Goal: Transaction & Acquisition: Purchase product/service

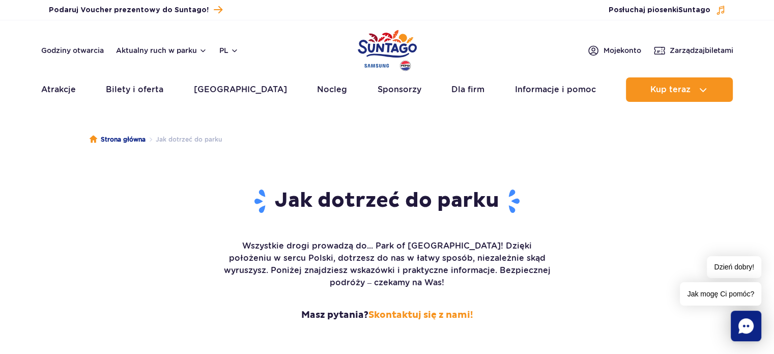
click at [470, 128] on ul "Strona główna Jak dotrzeć do parku" at bounding box center [388, 139] width 596 height 51
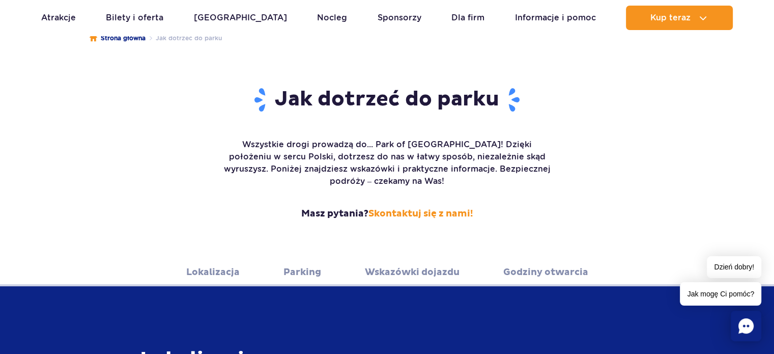
scroll to position [121, 0]
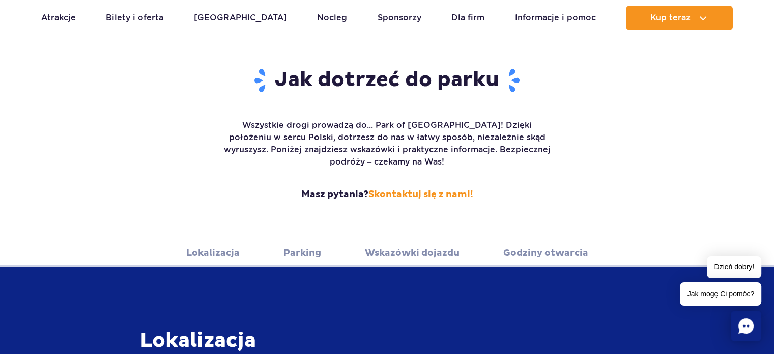
click at [192, 241] on link "Lokalizacja" at bounding box center [212, 253] width 53 height 28
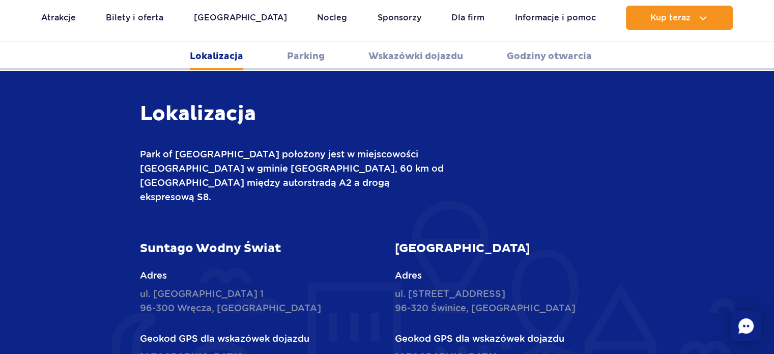
scroll to position [348, 0]
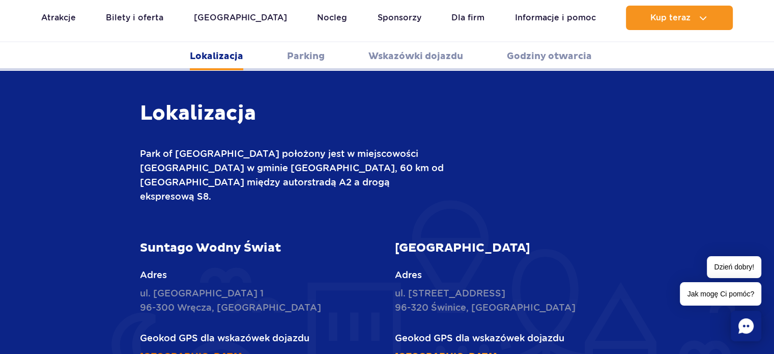
click at [220, 351] on link "51°59'15.1"N 20°27'32.3"E" at bounding box center [191, 357] width 102 height 12
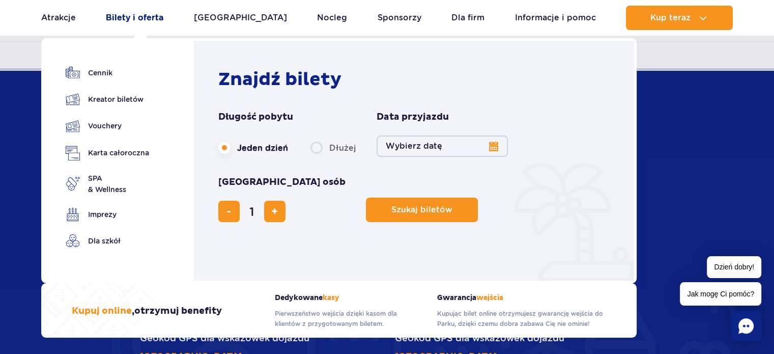
click at [124, 17] on link "Bilety i oferta" at bounding box center [135, 18] width 58 height 24
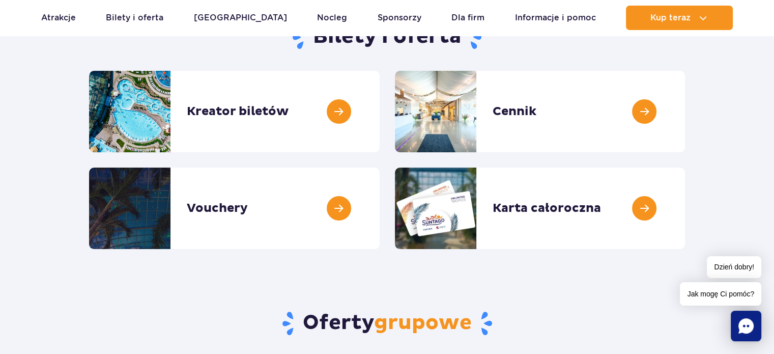
scroll to position [120, 0]
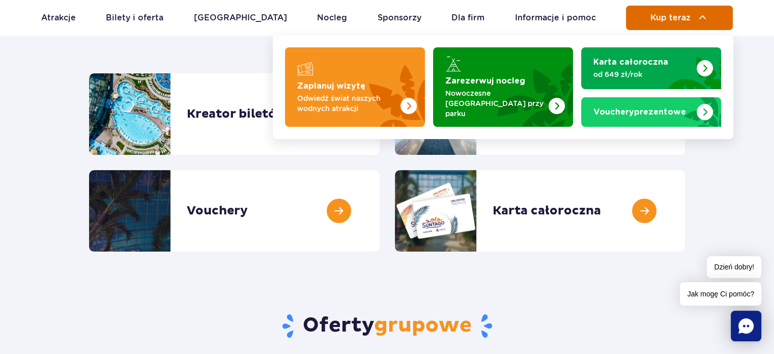
click at [673, 6] on button "Kup teraz" at bounding box center [679, 18] width 107 height 24
click at [670, 12] on button "Kup teraz" at bounding box center [679, 18] width 107 height 24
click at [670, 14] on span "Kup teraz" at bounding box center [671, 17] width 40 height 9
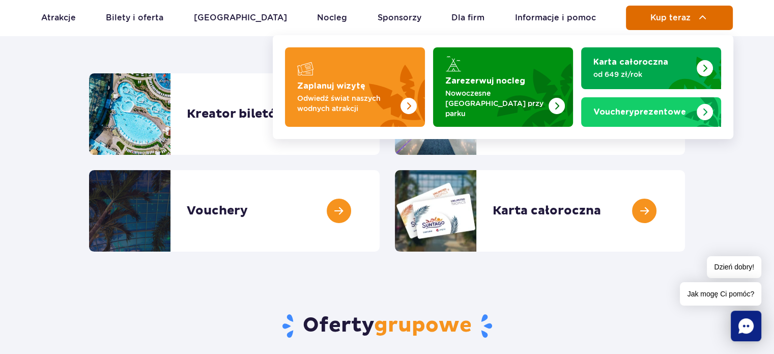
click at [670, 14] on span "Kup teraz" at bounding box center [671, 17] width 40 height 9
click at [671, 23] on button "Kup teraz" at bounding box center [679, 18] width 107 height 24
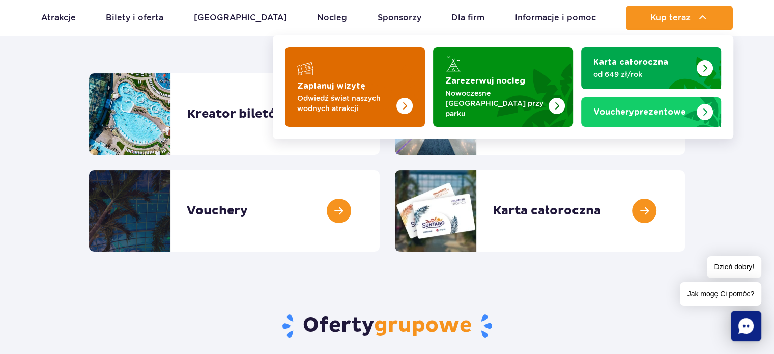
click at [370, 80] on img "Zaplanuj wizytę" at bounding box center [384, 86] width 81 height 79
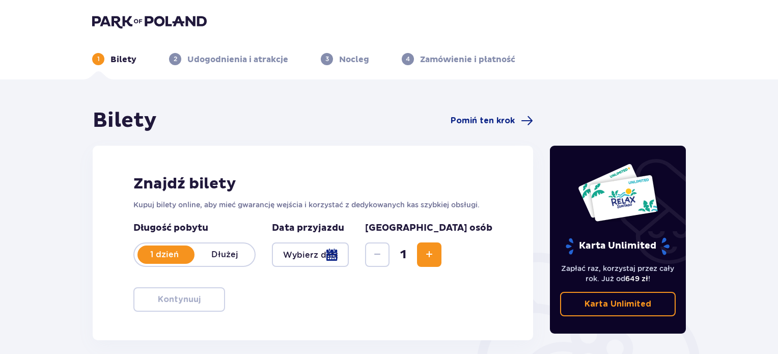
click at [349, 254] on div at bounding box center [310, 254] width 77 height 24
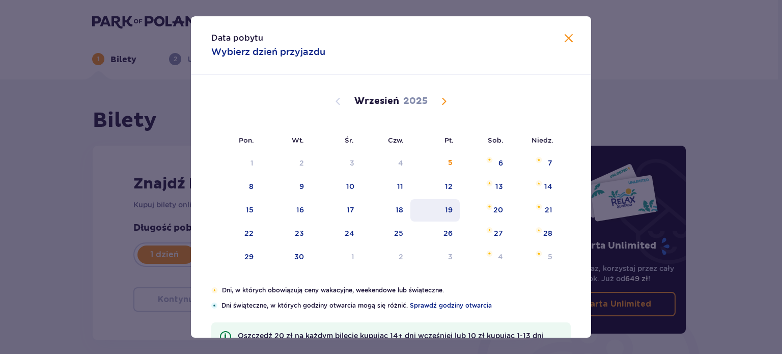
click at [449, 205] on div "19" at bounding box center [449, 210] width 8 height 10
type input "19.09.25"
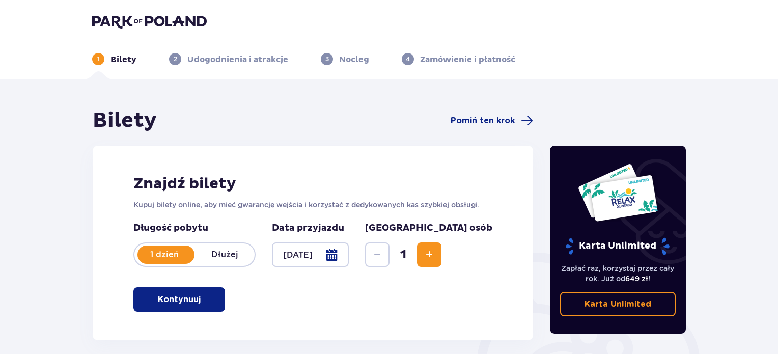
click at [435, 253] on span "Increase" at bounding box center [429, 254] width 12 height 12
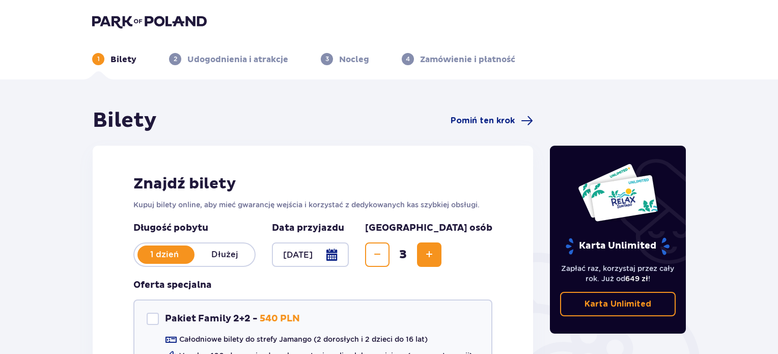
click at [435, 253] on span "Increase" at bounding box center [429, 254] width 12 height 12
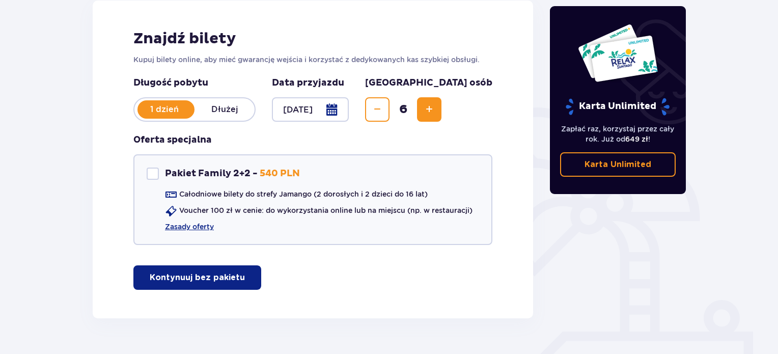
scroll to position [146, 0]
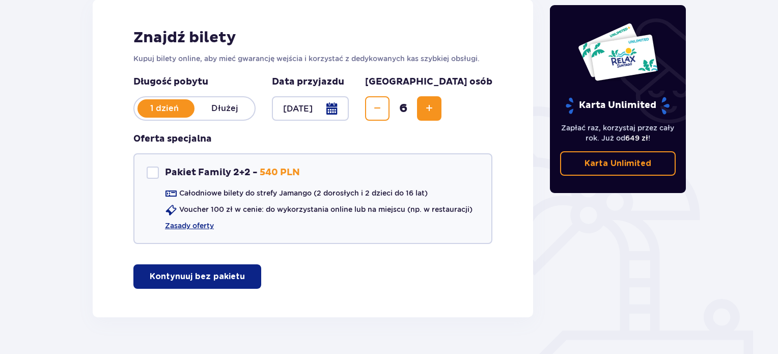
click at [186, 277] on p "Kontynuuj bez pakietu" at bounding box center [197, 276] width 95 height 11
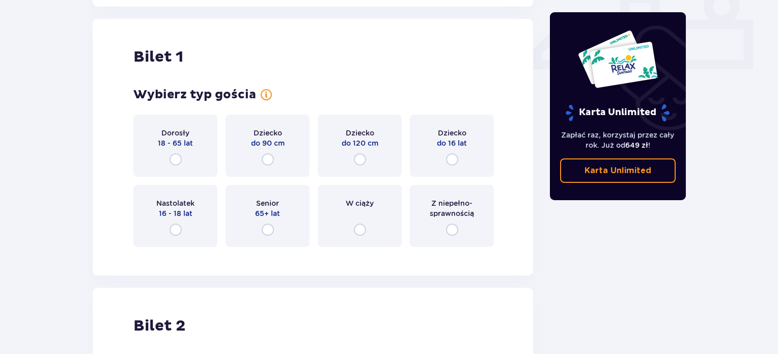
scroll to position [463, 0]
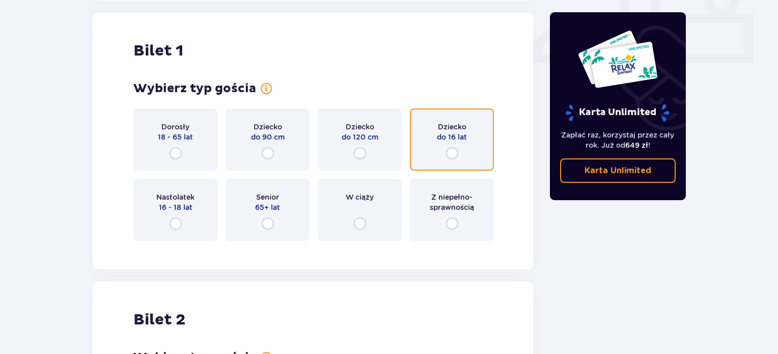
click at [452, 152] on input "radio" at bounding box center [452, 153] width 12 height 12
radio input "true"
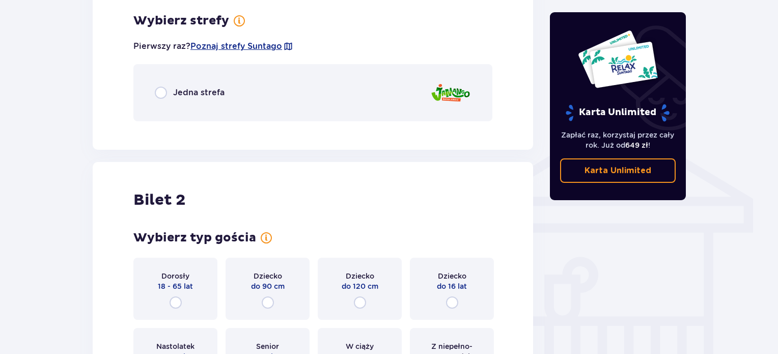
scroll to position [711, 0]
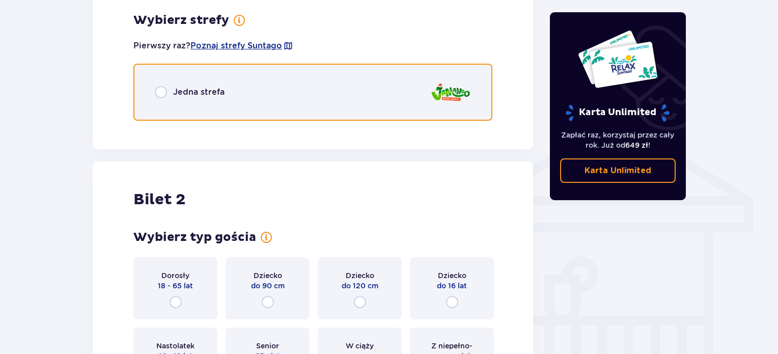
click at [158, 94] on input "radio" at bounding box center [161, 92] width 12 height 12
radio input "true"
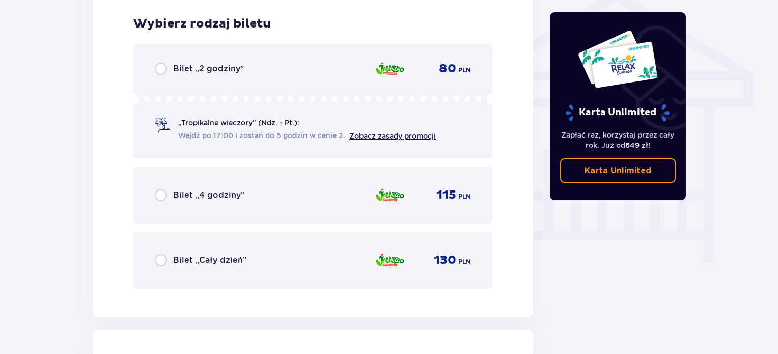
scroll to position [839, 0]
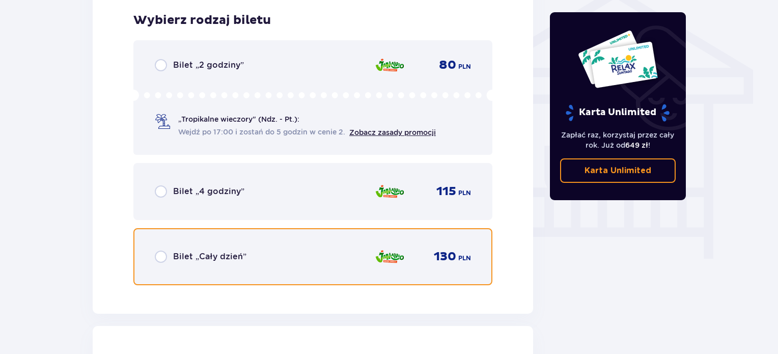
click at [159, 258] on input "radio" at bounding box center [161, 256] width 12 height 12
radio input "true"
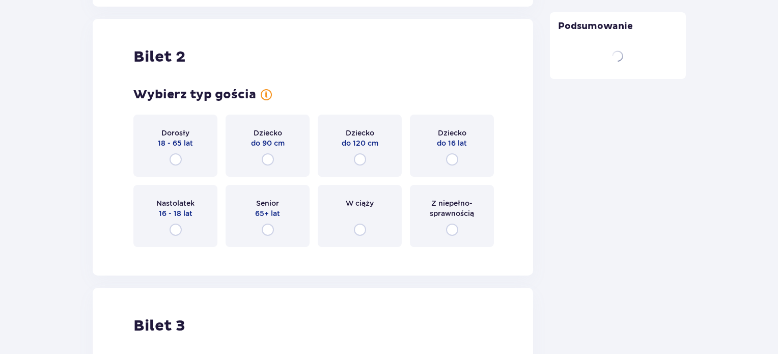
scroll to position [1152, 0]
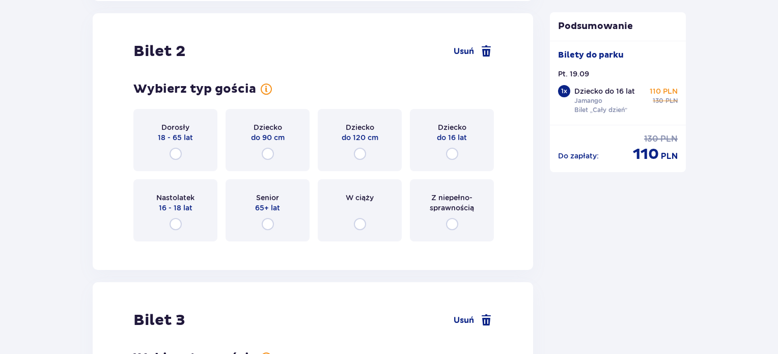
click at [175, 147] on div "Dorosły 18 - 65 lat" at bounding box center [175, 140] width 84 height 62
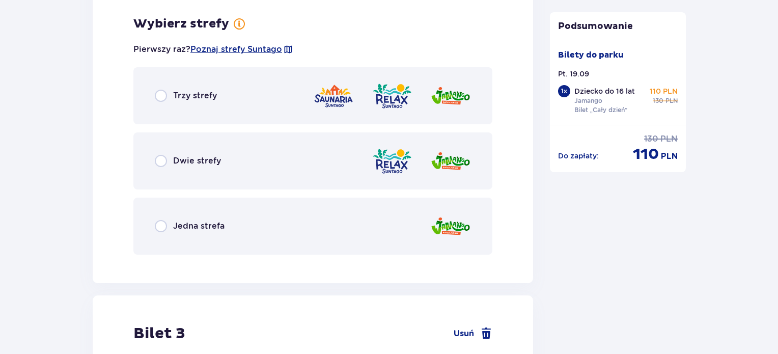
scroll to position [1400, 0]
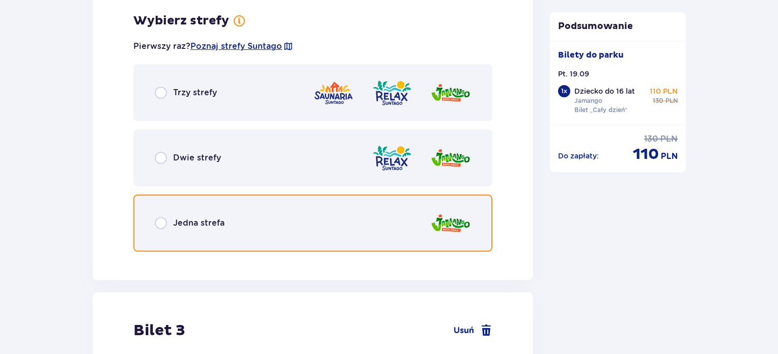
click at [159, 219] on input "radio" at bounding box center [161, 223] width 12 height 12
radio input "true"
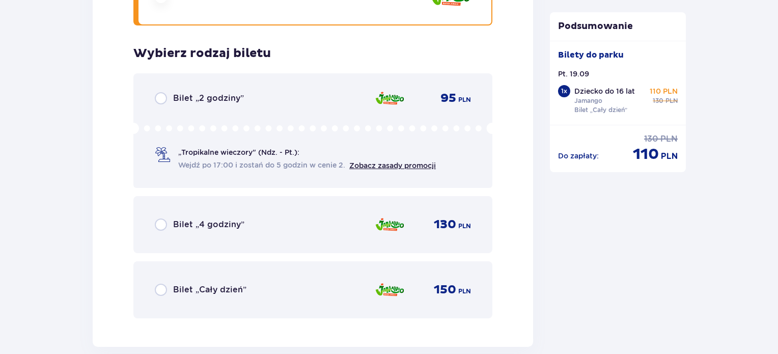
scroll to position [1659, 0]
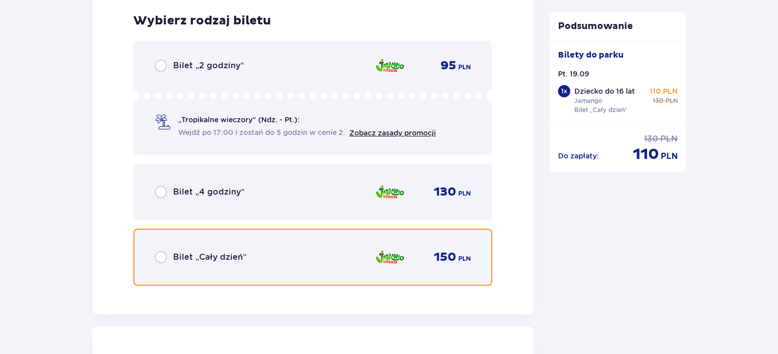
click at [160, 256] on input "radio" at bounding box center [161, 257] width 12 height 12
radio input "true"
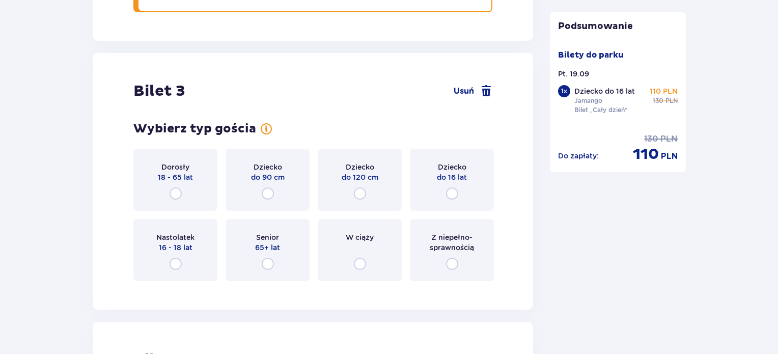
click at [160, 256] on div "Nastolatek 16 - 18 lat" at bounding box center [175, 250] width 84 height 62
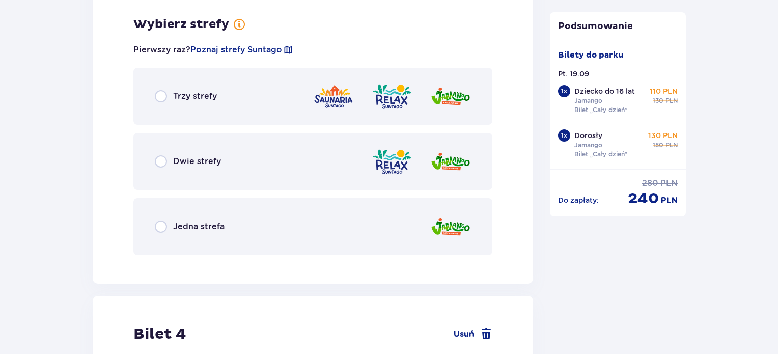
scroll to position [2220, 0]
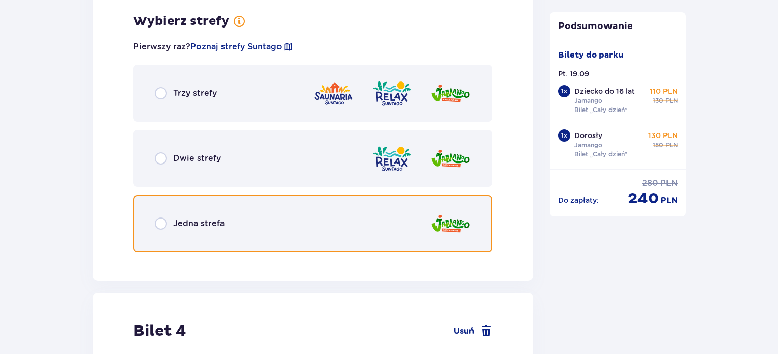
click at [156, 218] on input "radio" at bounding box center [161, 223] width 12 height 12
radio input "true"
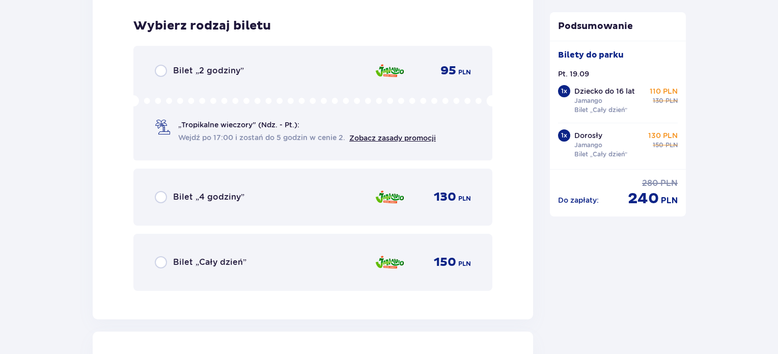
scroll to position [2478, 0]
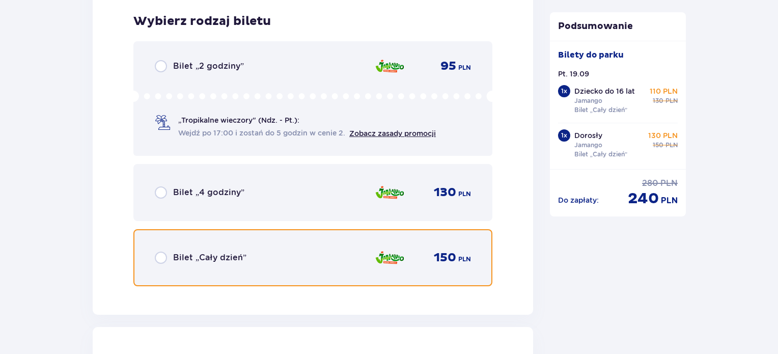
click at [161, 252] on input "radio" at bounding box center [161, 257] width 12 height 12
radio input "true"
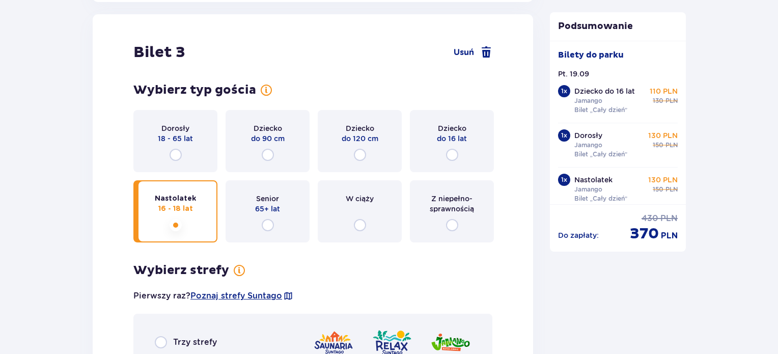
scroll to position [1984, 0]
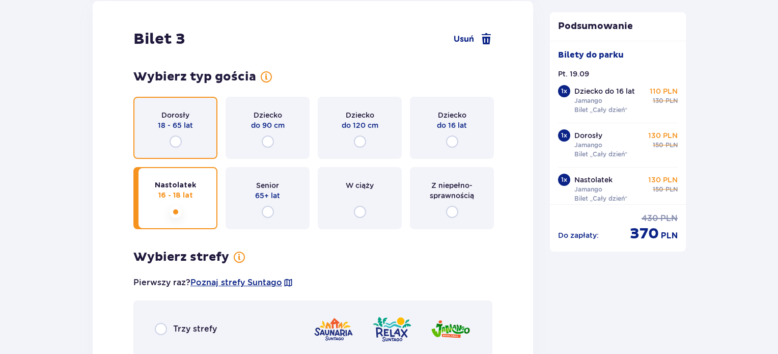
click at [173, 138] on input "radio" at bounding box center [175, 141] width 12 height 12
radio input "true"
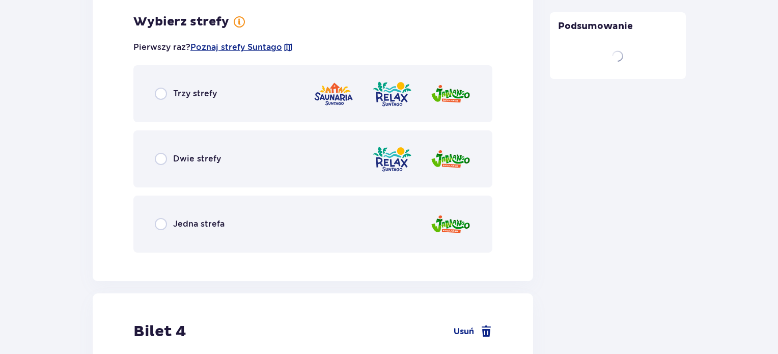
scroll to position [2220, 0]
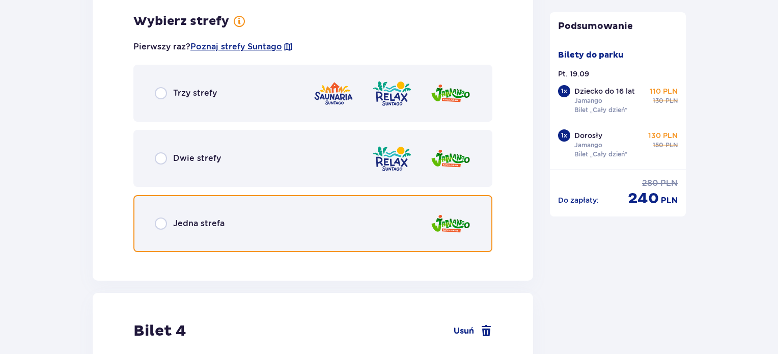
click at [159, 224] on input "radio" at bounding box center [161, 223] width 12 height 12
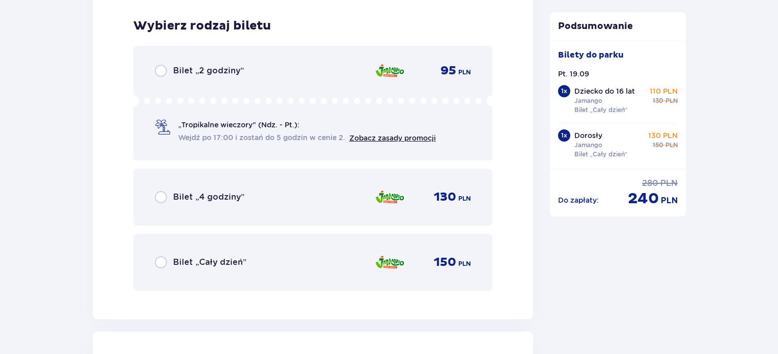
scroll to position [2478, 0]
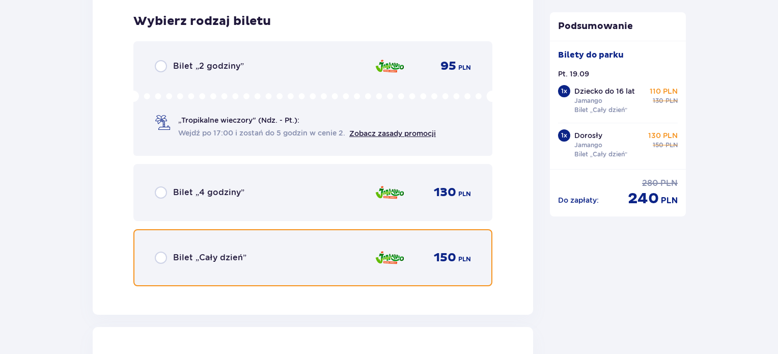
click at [157, 257] on input "radio" at bounding box center [161, 257] width 12 height 12
radio input "true"
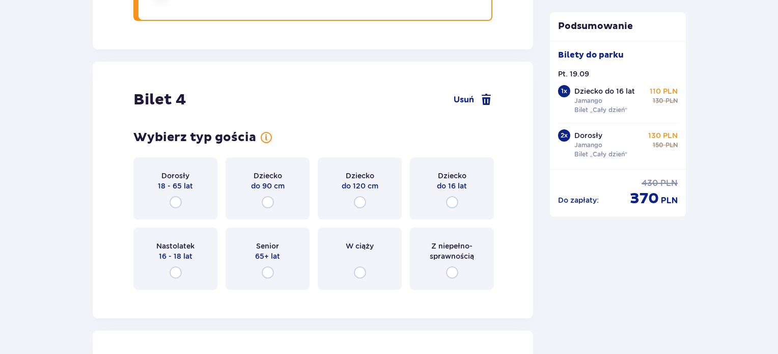
scroll to position [2791, 0]
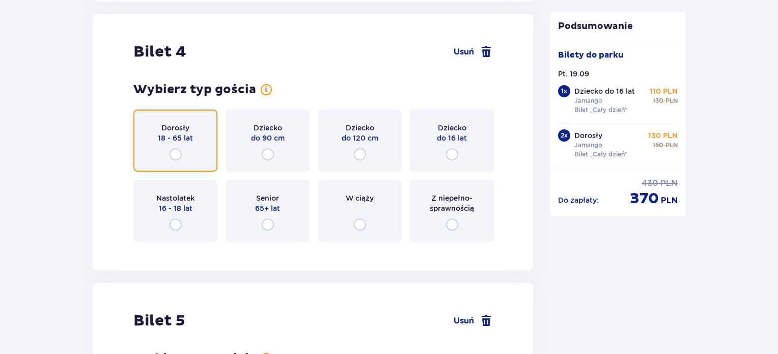
click at [175, 150] on input "radio" at bounding box center [175, 154] width 12 height 12
radio input "true"
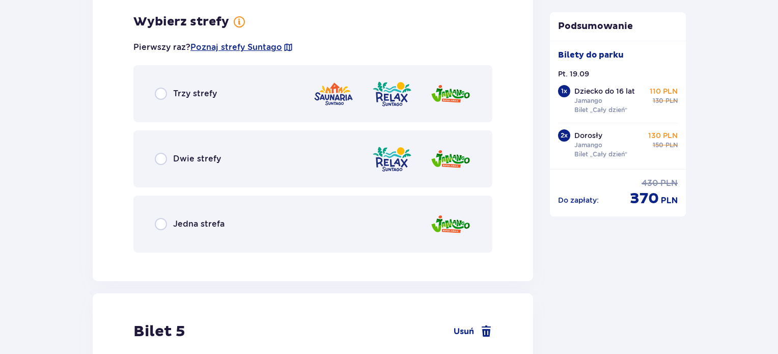
scroll to position [3040, 0]
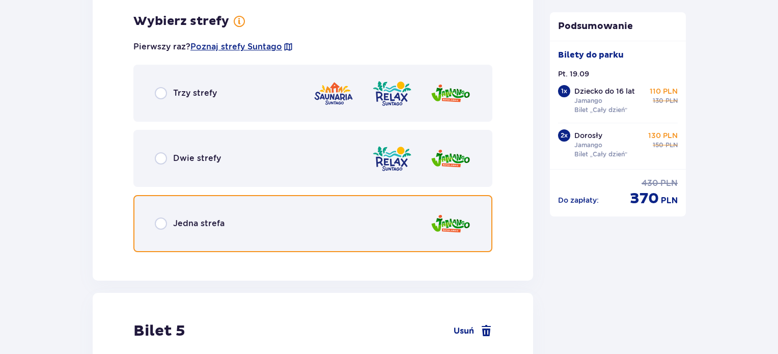
click at [161, 220] on input "radio" at bounding box center [161, 223] width 12 height 12
radio input "true"
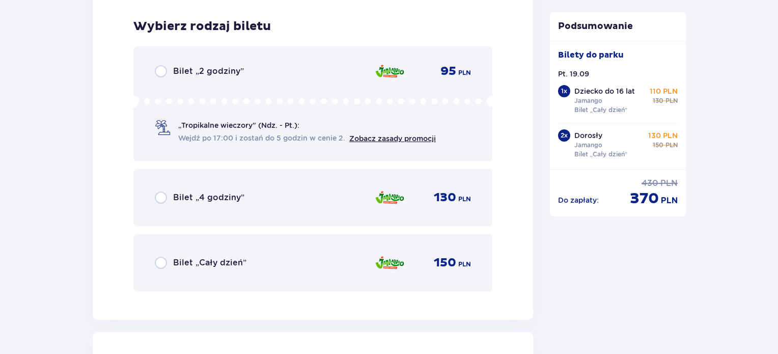
scroll to position [3298, 0]
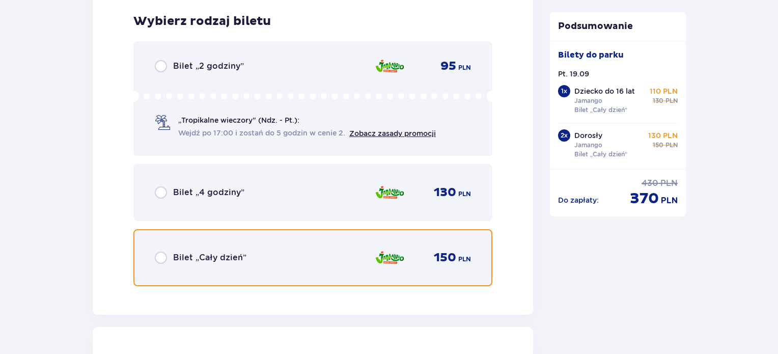
click at [156, 253] on input "radio" at bounding box center [161, 257] width 12 height 12
radio input "true"
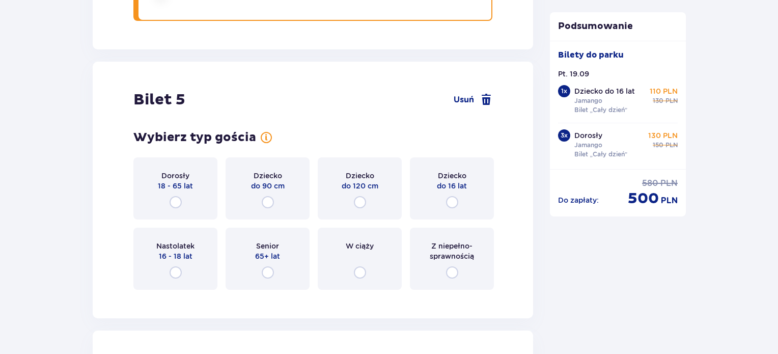
scroll to position [3611, 0]
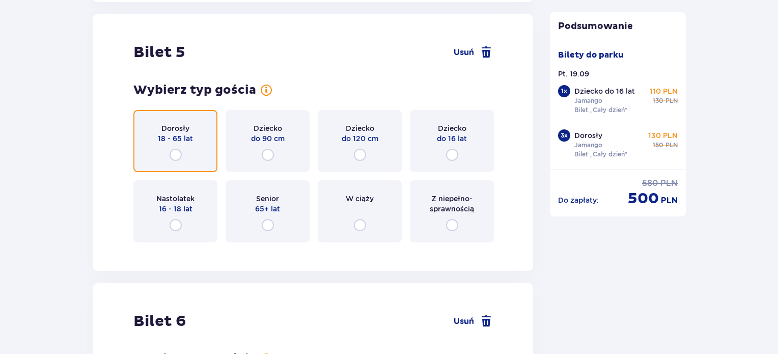
click at [177, 155] on input "radio" at bounding box center [175, 155] width 12 height 12
radio input "true"
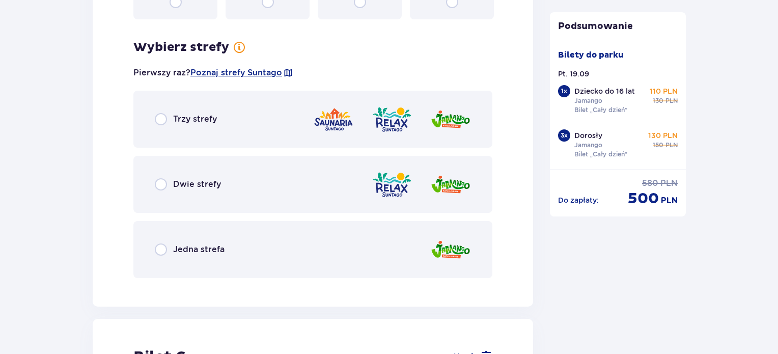
scroll to position [3859, 0]
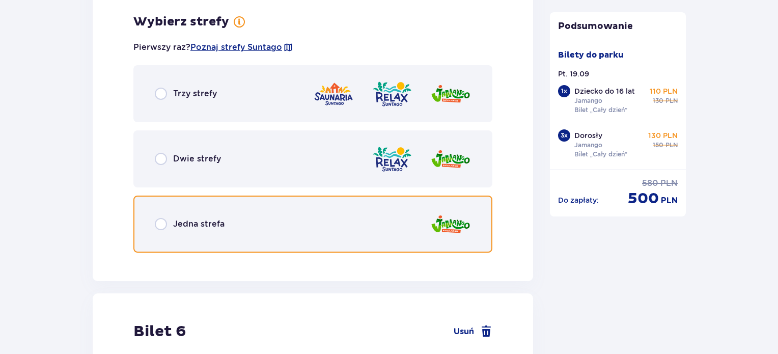
click at [159, 224] on input "radio" at bounding box center [161, 224] width 12 height 12
radio input "true"
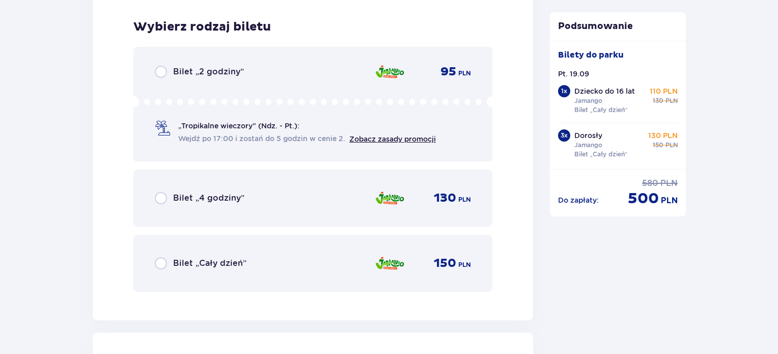
scroll to position [4118, 0]
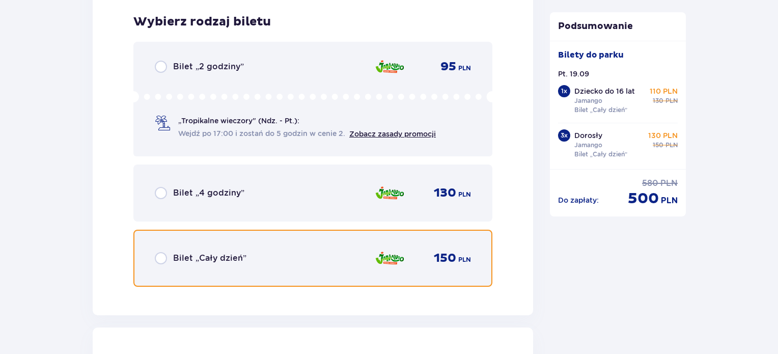
click at [157, 254] on input "radio" at bounding box center [161, 258] width 12 height 12
radio input "true"
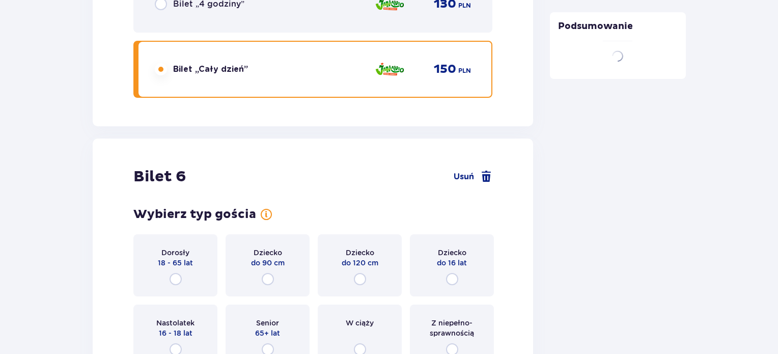
scroll to position [4430, 0]
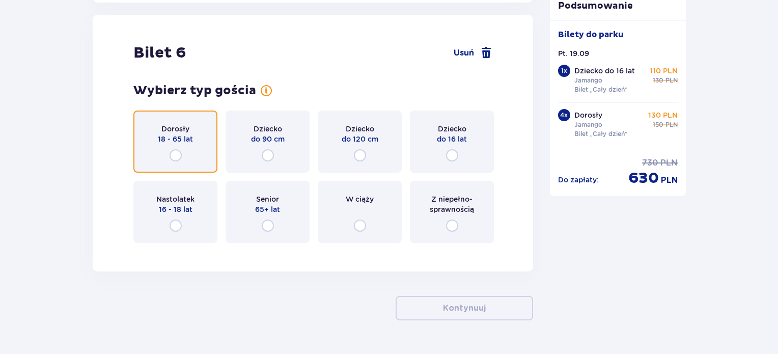
click at [173, 153] on input "radio" at bounding box center [175, 155] width 12 height 12
radio input "true"
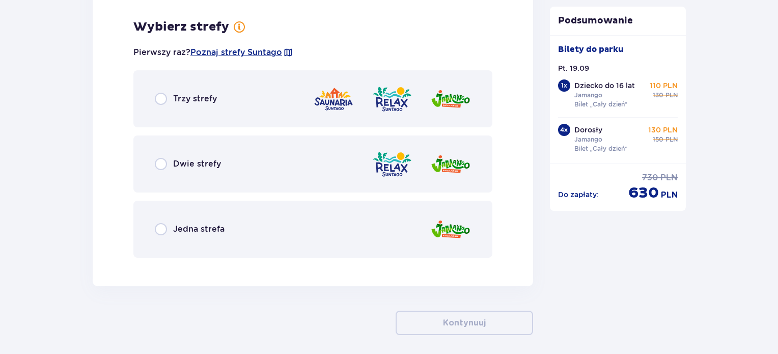
scroll to position [4679, 0]
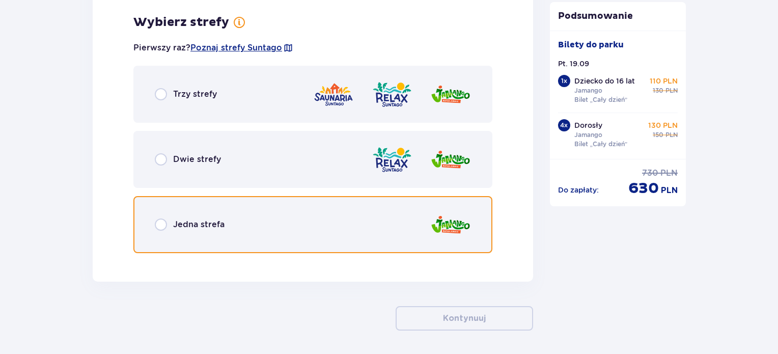
click at [160, 224] on input "radio" at bounding box center [161, 224] width 12 height 12
radio input "true"
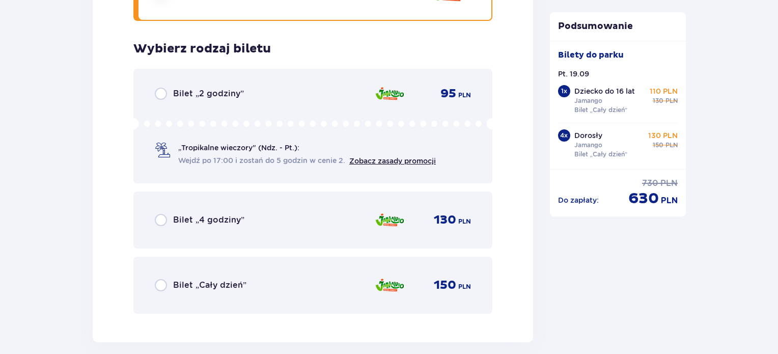
scroll to position [4937, 0]
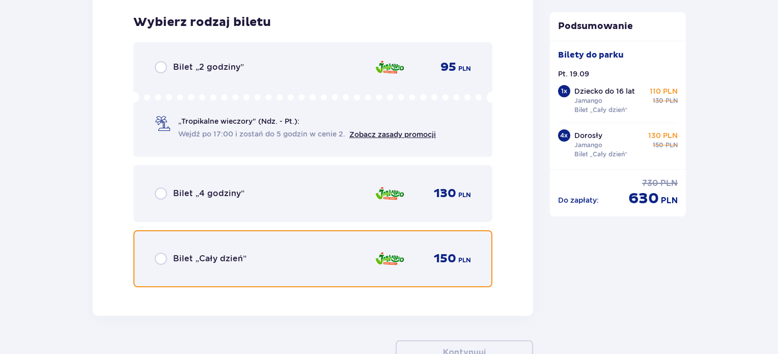
click at [164, 255] on input "radio" at bounding box center [161, 258] width 12 height 12
radio input "true"
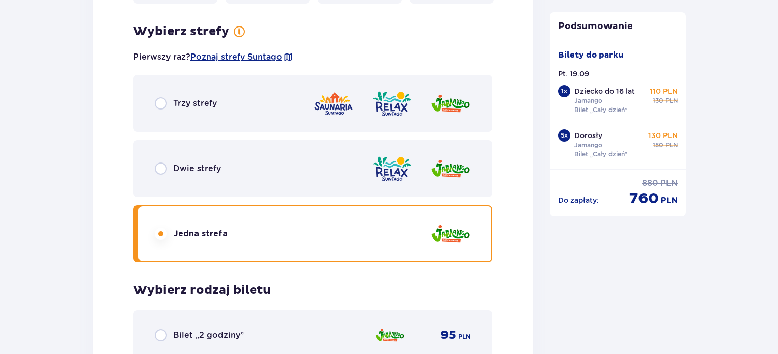
scroll to position [5109, 0]
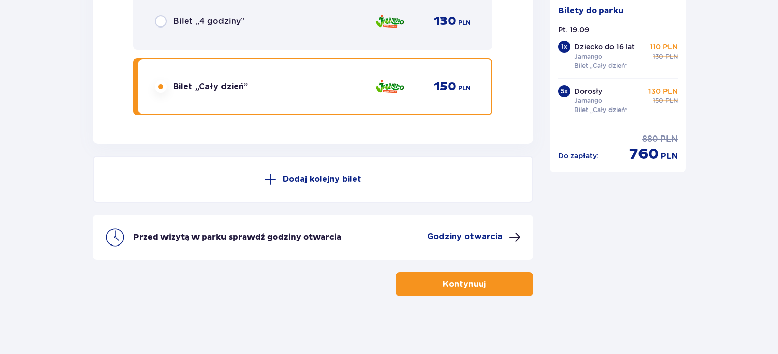
click at [494, 282] on button "Kontynuuj" at bounding box center [463, 284] width 137 height 24
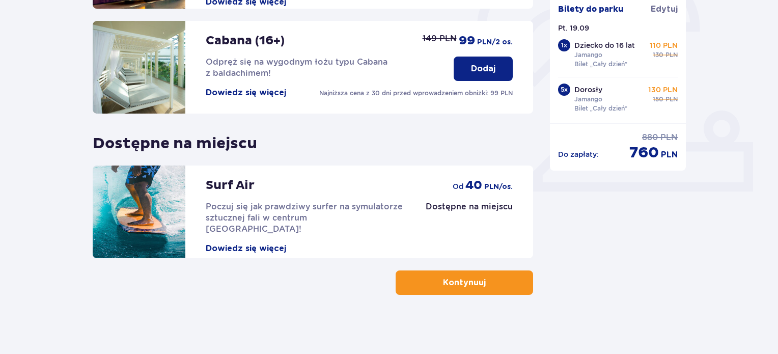
scroll to position [336, 0]
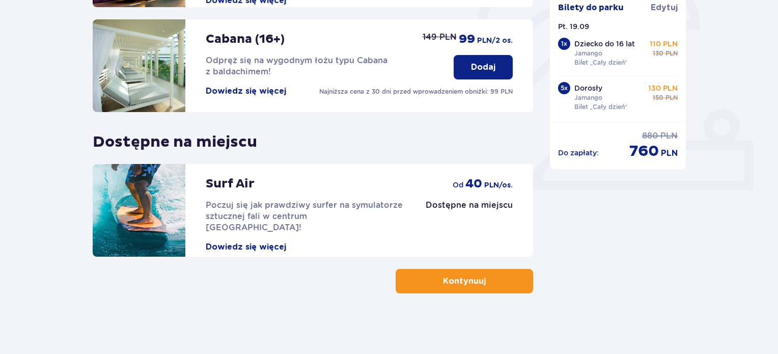
click at [459, 282] on p "Kontynuuj" at bounding box center [464, 280] width 43 height 11
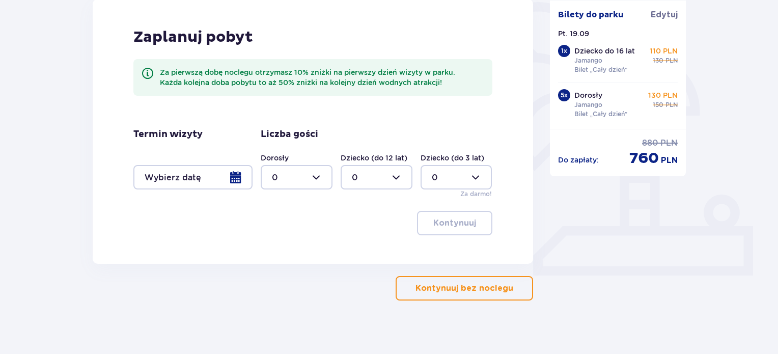
scroll to position [258, 0]
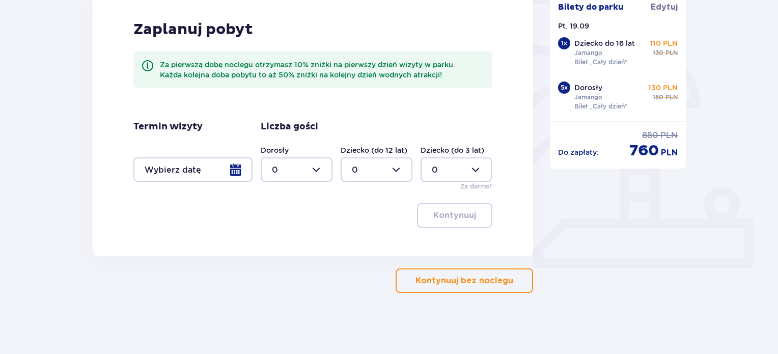
click at [490, 281] on p "Kontynuuj bez noclegu" at bounding box center [464, 280] width 98 height 11
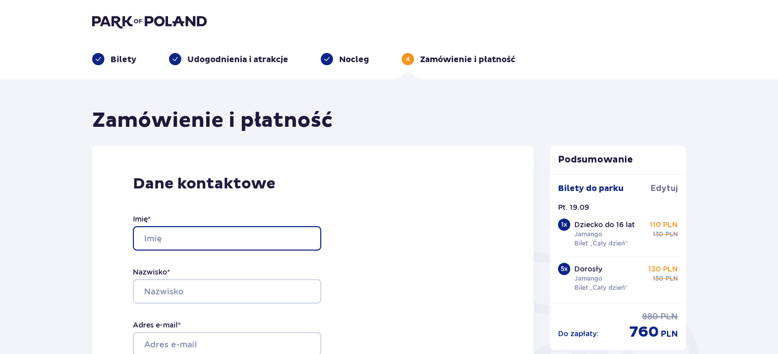
click at [156, 238] on input "Imię *" at bounding box center [227, 238] width 188 height 24
click at [153, 236] on input "Esyta" at bounding box center [227, 238] width 188 height 24
type input "Edyta"
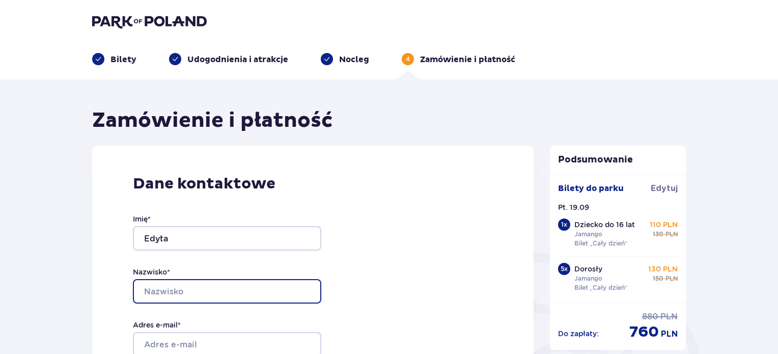
click at [152, 285] on input "Nazwisko *" at bounding box center [227, 291] width 188 height 24
type input "Stolorz"
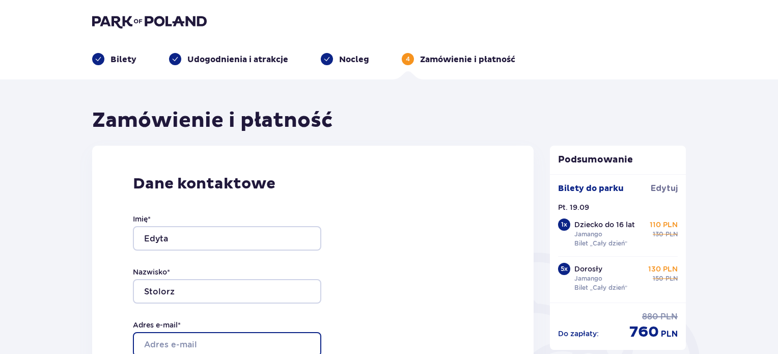
click at [148, 338] on input "Adres e-mail *" at bounding box center [227, 344] width 188 height 24
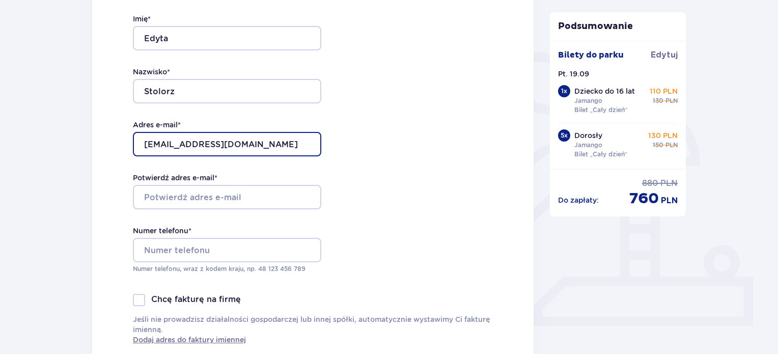
scroll to position [205, 0]
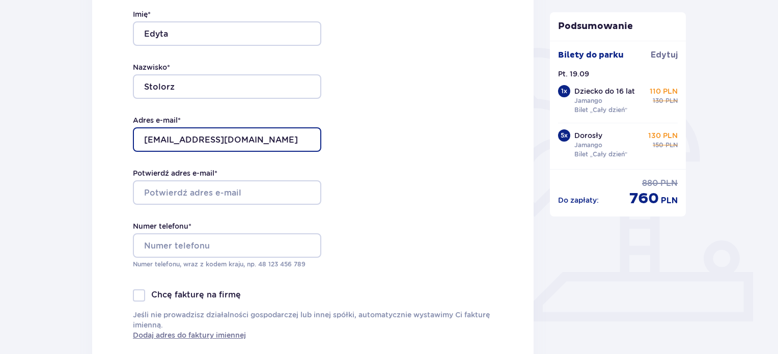
type input "[EMAIL_ADDRESS][DOMAIN_NAME]"
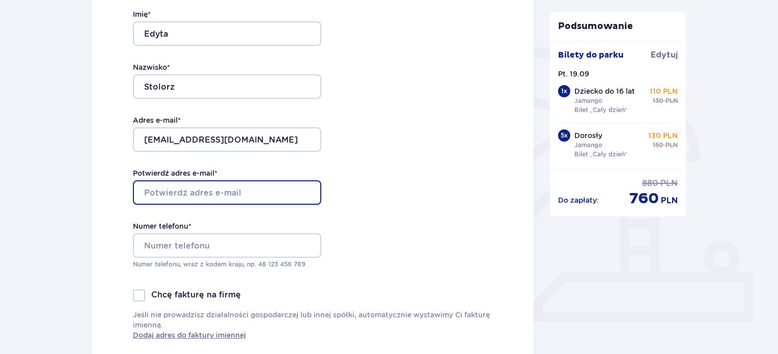
click at [157, 191] on input "Potwierdź adres e-mail *" at bounding box center [227, 192] width 188 height 24
type input "[EMAIL_ADDRESS][DOMAIN_NAME]"
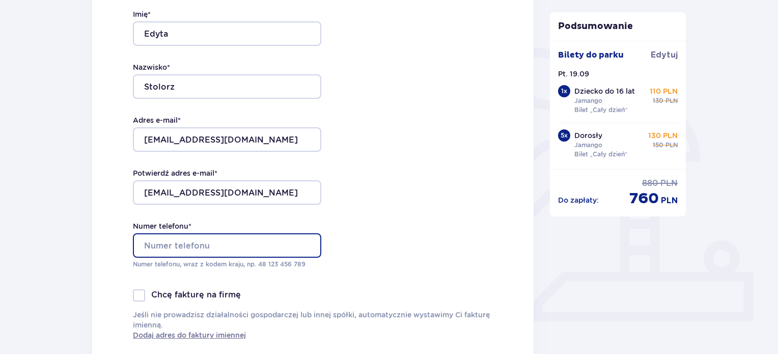
click at [160, 248] on input "Numer telefonu *" at bounding box center [227, 245] width 188 height 24
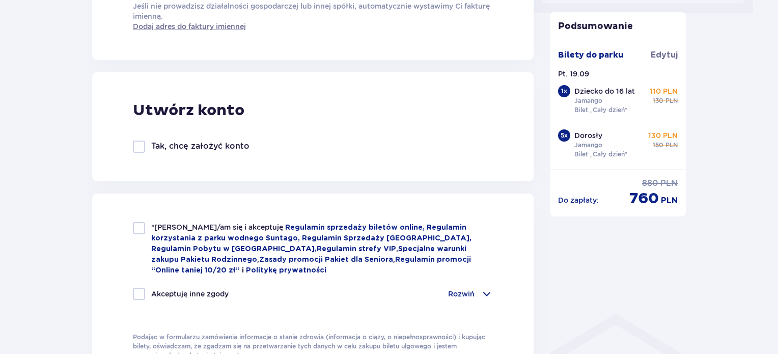
scroll to position [547, 0]
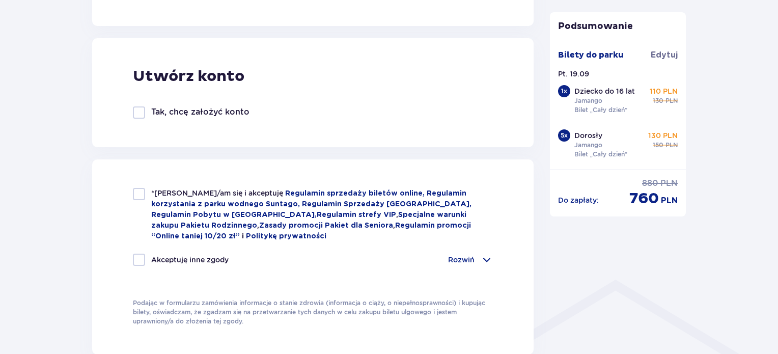
type input "519777938"
click at [142, 195] on div at bounding box center [139, 194] width 12 height 12
checkbox input "true"
click at [475, 262] on div "Rozwiń" at bounding box center [470, 259] width 45 height 12
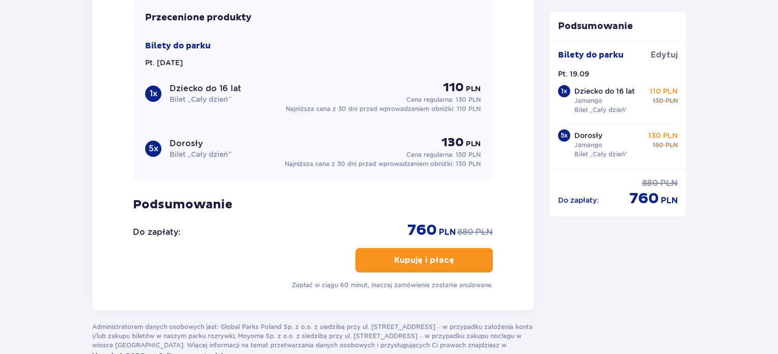
scroll to position [1263, 0]
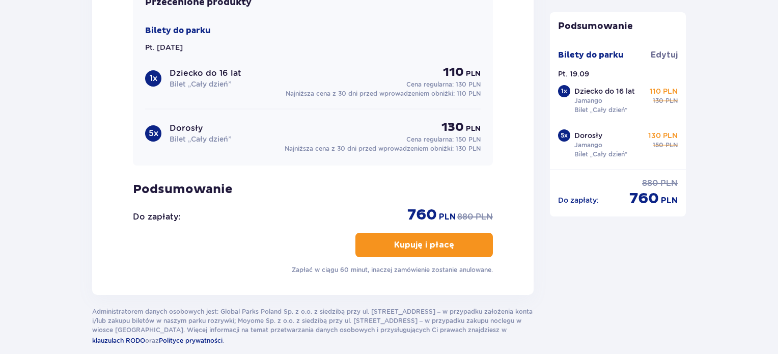
click at [437, 242] on p "Kupuję i płacę" at bounding box center [424, 244] width 60 height 11
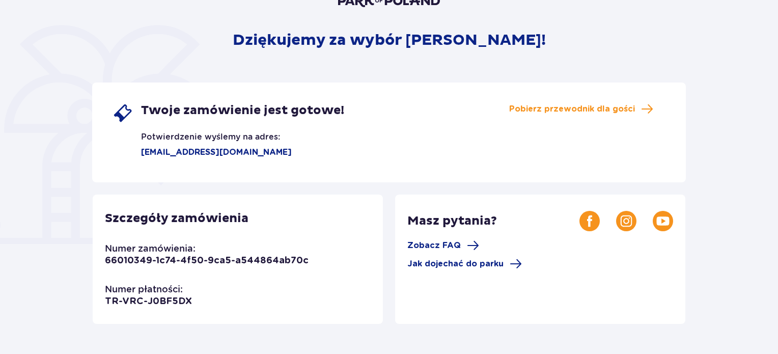
scroll to position [112, 0]
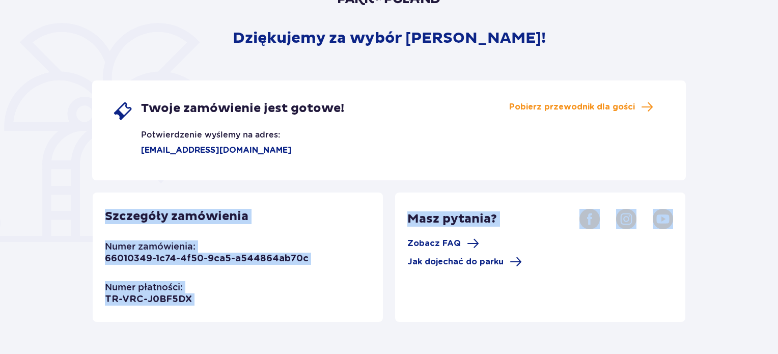
drag, startPoint x: 777, startPoint y: 172, endPoint x: 779, endPoint y: 219, distance: 47.4
click at [778, 219] on html "Dziękujemy za wybór [PERSON_NAME]! Twoje zamówienie jest gotowe! Potwierdzenie …" at bounding box center [389, 65] width 778 height 354
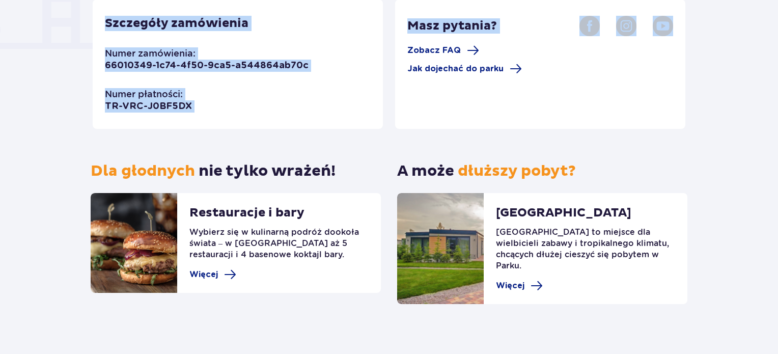
scroll to position [298, 0]
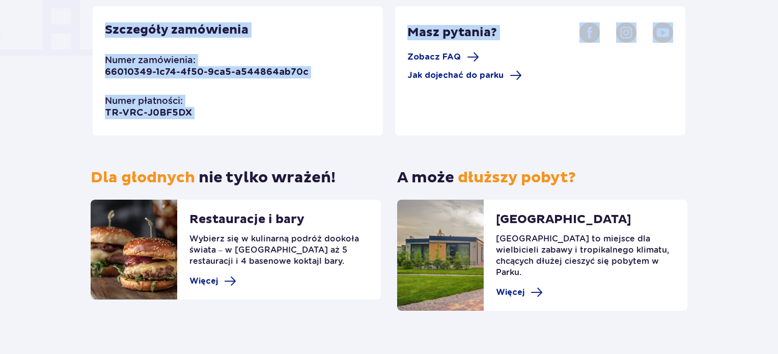
click at [265, 128] on div "Szczegóły zamówienia Numer zamówienia: 66010349-1c74-4f50-9ca5-a544864ab70c Num…" at bounding box center [238, 70] width 290 height 129
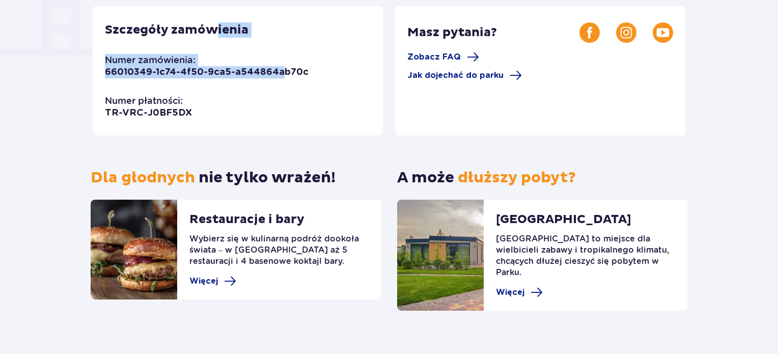
drag, startPoint x: 214, startPoint y: 23, endPoint x: 280, endPoint y: 52, distance: 72.7
click at [280, 52] on div "Szczegóły zamówienia Numer zamówienia: 66010349-1c74-4f50-9ca5-a544864ab70c Num…" at bounding box center [238, 70] width 290 height 129
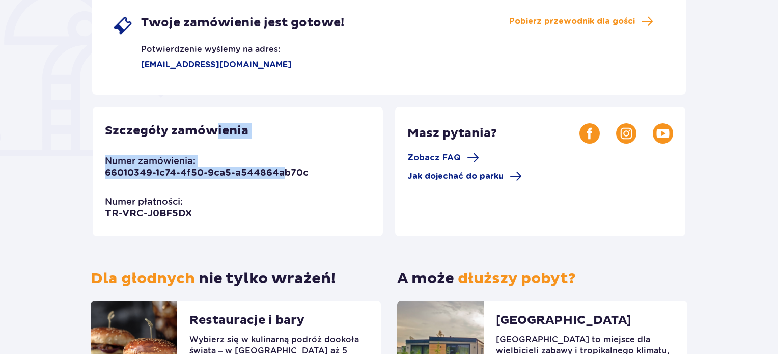
scroll to position [196, 0]
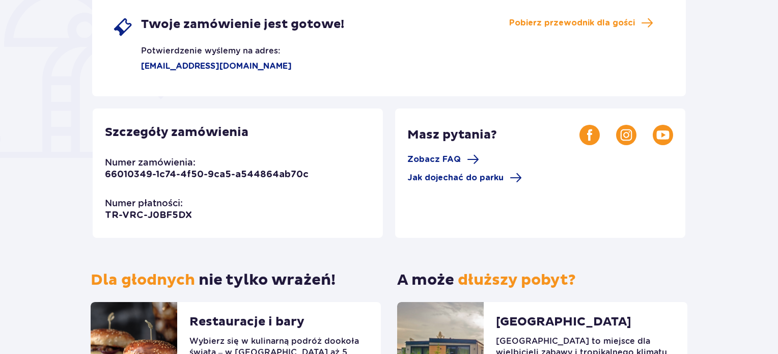
click at [492, 71] on div "Twoje zamówienie jest gotowe! Potwierdzenie wyślemy na adres: edyta.stolorz@gma…" at bounding box center [388, 46] width 593 height 100
click at [536, 19] on span "Pobierz przewodnik dla gości" at bounding box center [572, 22] width 126 height 11
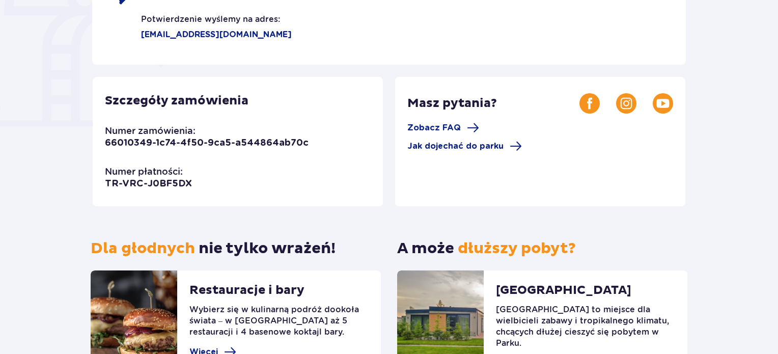
scroll to position [244, 0]
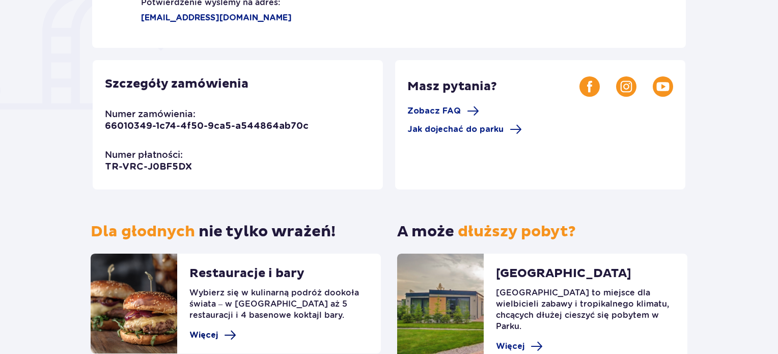
click at [209, 333] on span "Więcej" at bounding box center [203, 334] width 29 height 11
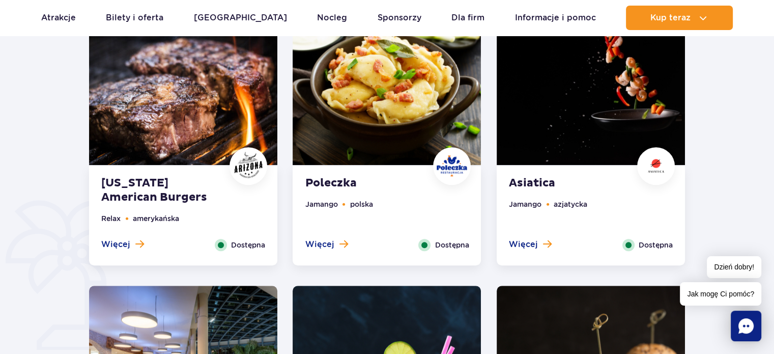
scroll to position [571, 0]
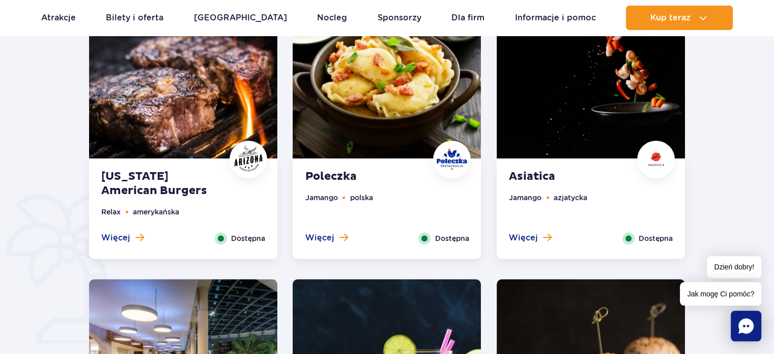
drag, startPoint x: 771, startPoint y: 97, endPoint x: 771, endPoint y: 92, distance: 5.1
click at [771, 93] on div at bounding box center [387, 219] width 852 height 677
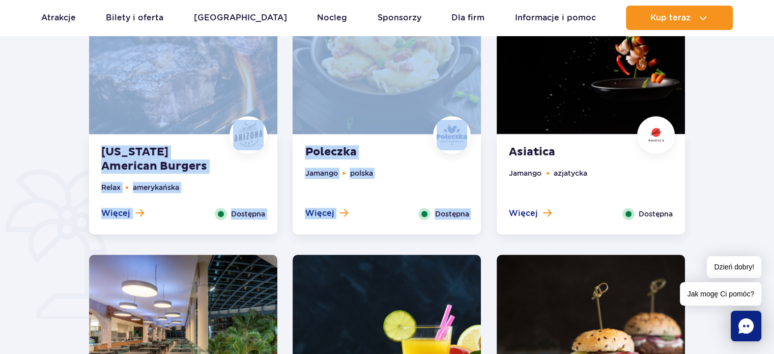
scroll to position [623, 0]
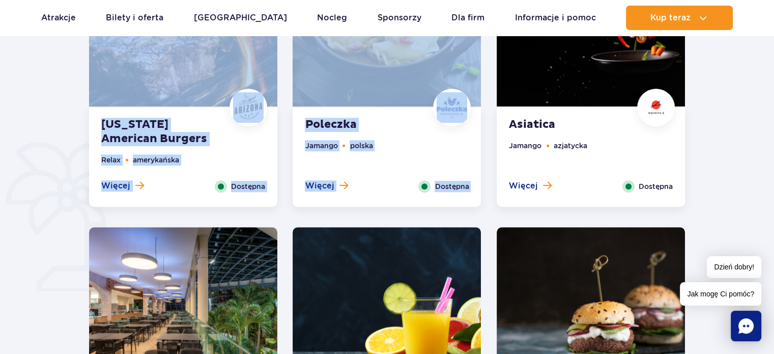
click at [757, 93] on div at bounding box center [387, 167] width 852 height 677
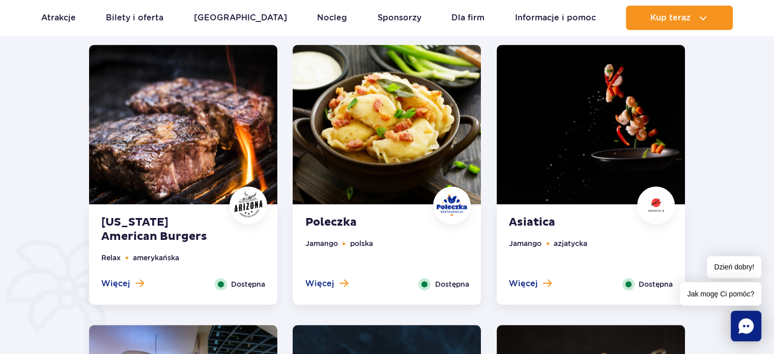
scroll to position [519, 0]
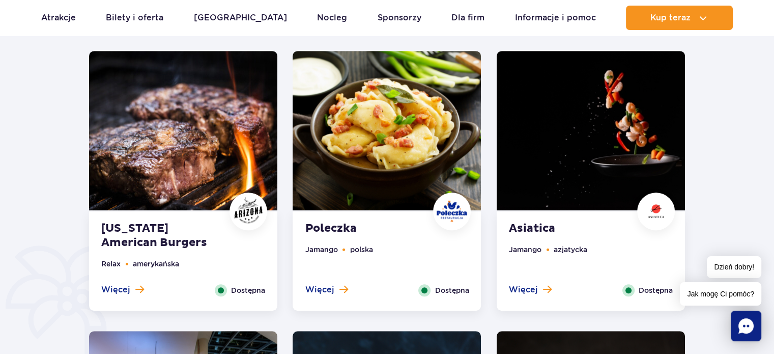
click at [323, 232] on strong "Poleczka" at bounding box center [366, 228] width 123 height 14
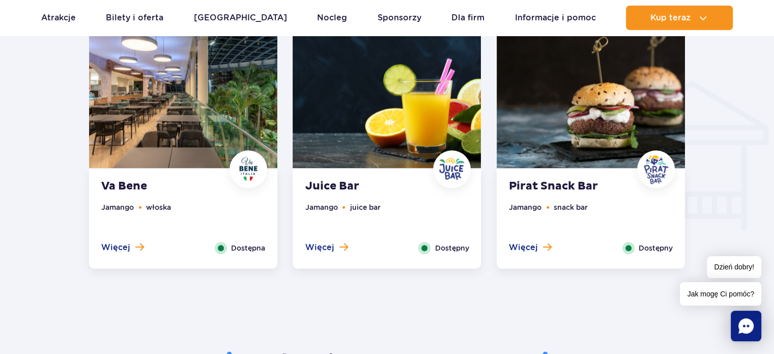
scroll to position [1156, 0]
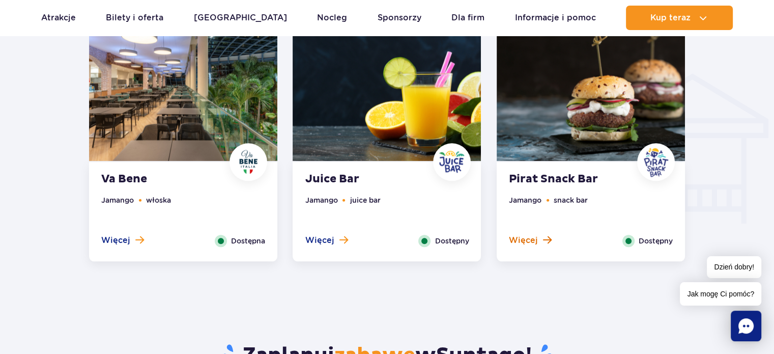
click at [518, 238] on span "Więcej" at bounding box center [523, 240] width 29 height 11
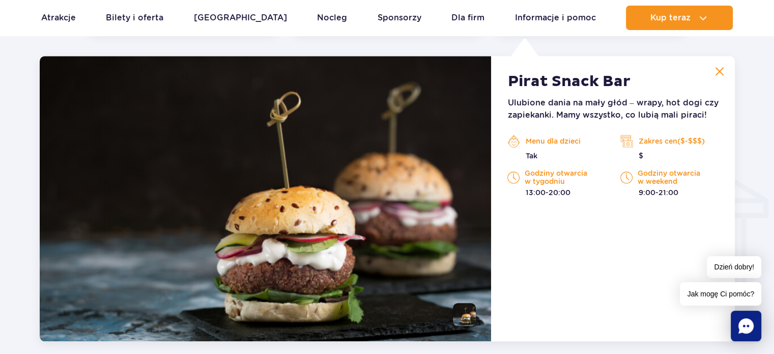
scroll to position [1071, 0]
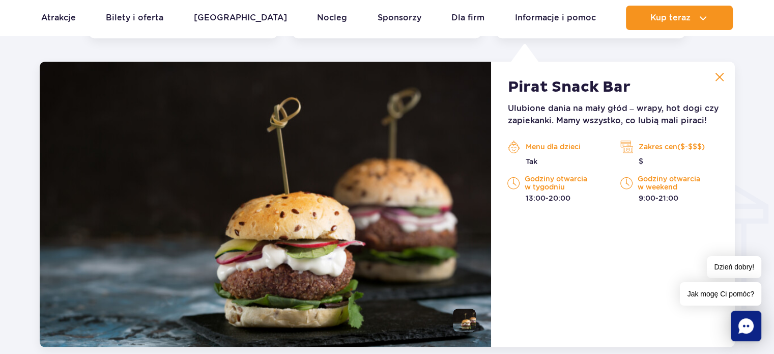
click at [688, 113] on p "Ulubione dania na mały głód – wrapy, hot dogi czy zapiekanki. Mamy wszystko, co…" at bounding box center [612, 114] width 211 height 24
click at [688, 114] on p "Ulubione dania na mały głód – wrapy, hot dogi czy zapiekanki. Mamy wszystko, co…" at bounding box center [612, 114] width 211 height 24
click at [720, 75] on img at bounding box center [719, 76] width 9 height 9
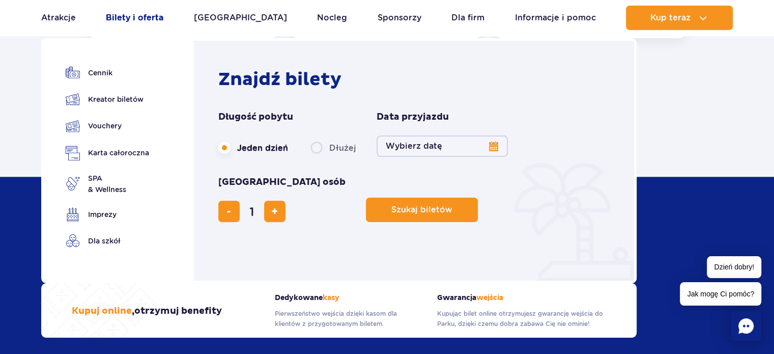
click at [148, 18] on link "Bilety i oferta" at bounding box center [135, 18] width 58 height 24
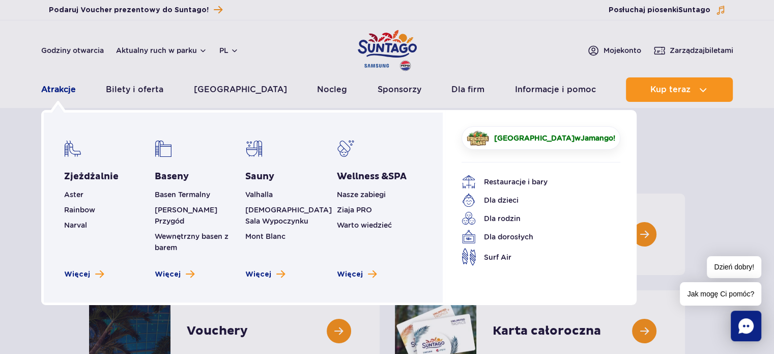
click at [55, 89] on link "Atrakcje" at bounding box center [58, 89] width 35 height 24
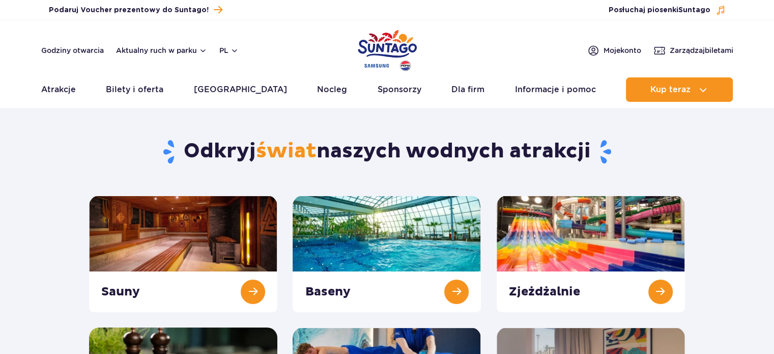
click at [55, 89] on link "Atrakcje" at bounding box center [58, 89] width 35 height 24
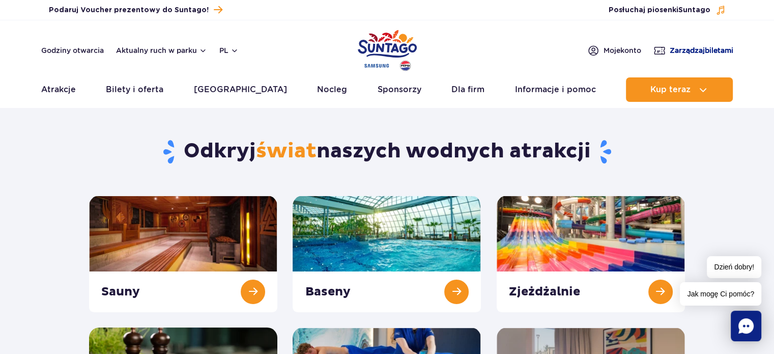
click at [691, 51] on span "Zarządzaj biletami" at bounding box center [702, 50] width 64 height 10
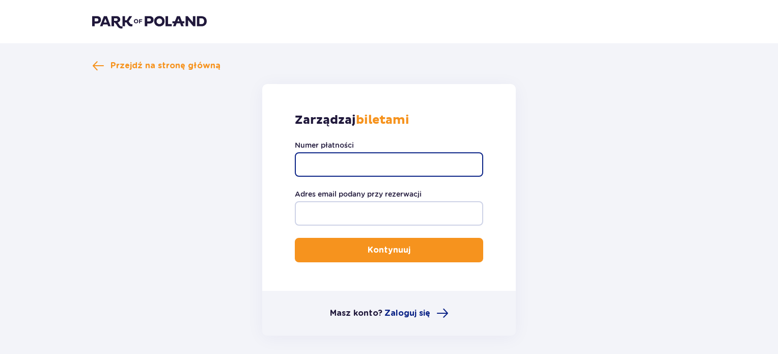
click at [355, 158] on input "Numer płatności" at bounding box center [389, 164] width 188 height 24
click at [312, 166] on input "Numer płatności" at bounding box center [389, 164] width 188 height 24
paste input "TR-VRC-J0BF5DX"
type input "TR-VRC-J0BF5DX"
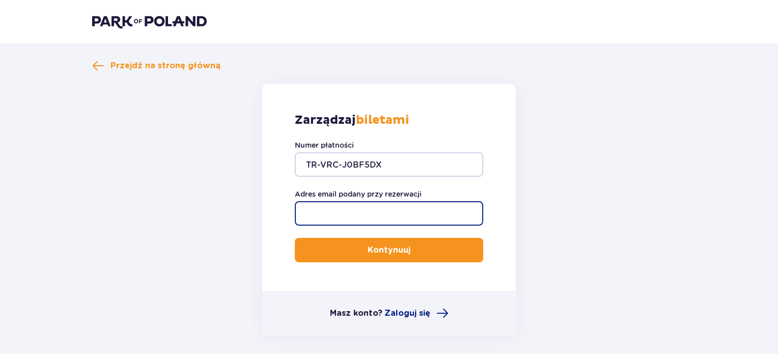
click at [324, 219] on input "Adres email podany przy rezerwacji" at bounding box center [389, 213] width 188 height 24
type input "edyta.stolorz@gmail.com"
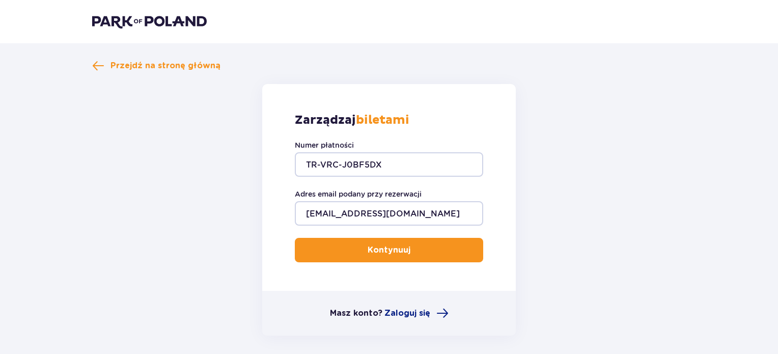
click at [379, 252] on p "Kontynuuj" at bounding box center [388, 249] width 43 height 11
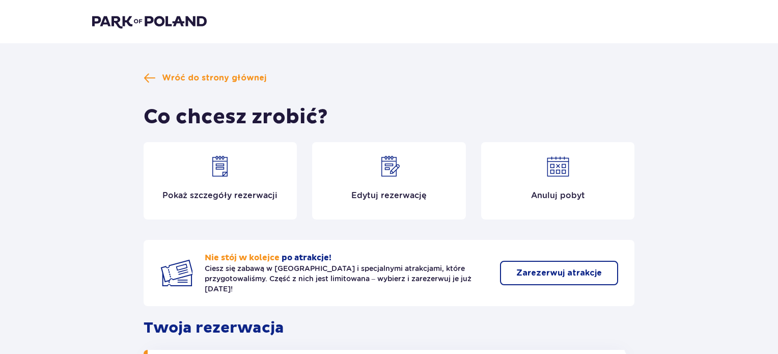
click at [226, 176] on img at bounding box center [220, 166] width 24 height 24
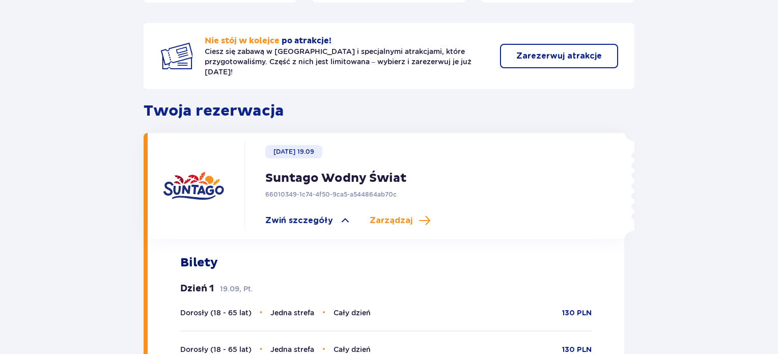
scroll to position [222, 0]
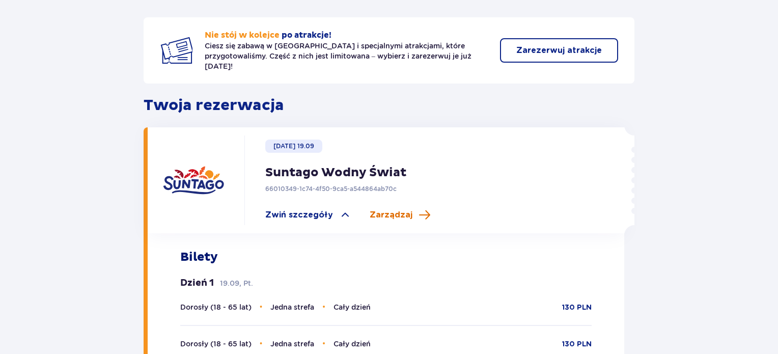
click at [376, 209] on span "Zarządzaj" at bounding box center [391, 214] width 43 height 11
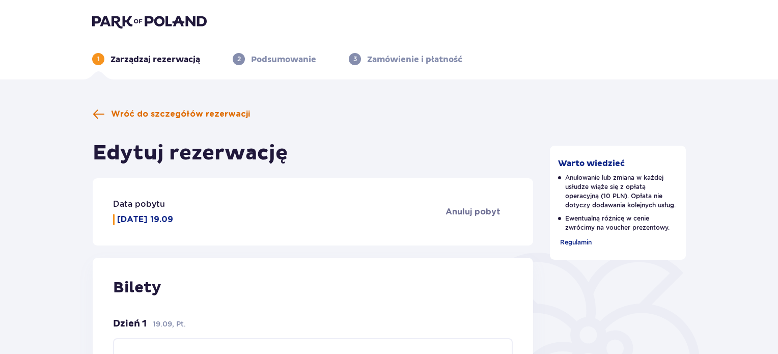
click at [149, 114] on span "Wróć do szczegółów rezerwacji" at bounding box center [180, 113] width 139 height 11
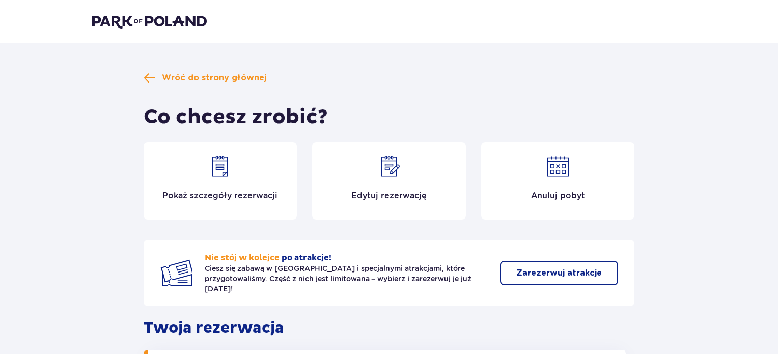
click at [395, 162] on img at bounding box center [389, 166] width 24 height 24
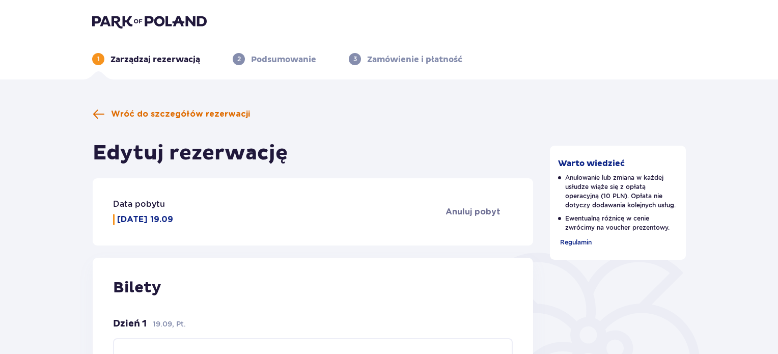
click at [142, 113] on span "Wróć do szczegółów rezerwacji" at bounding box center [180, 113] width 139 height 11
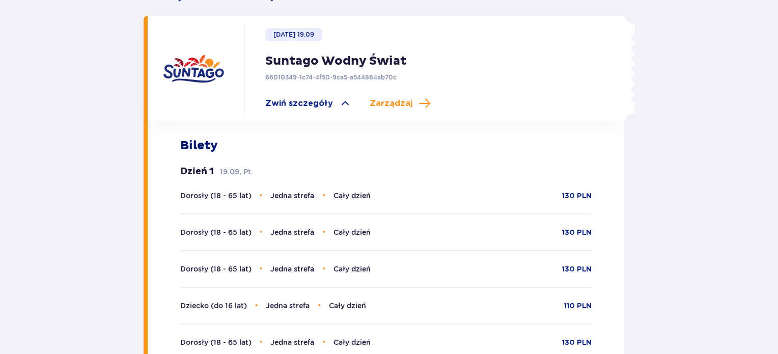
scroll to position [344, 0]
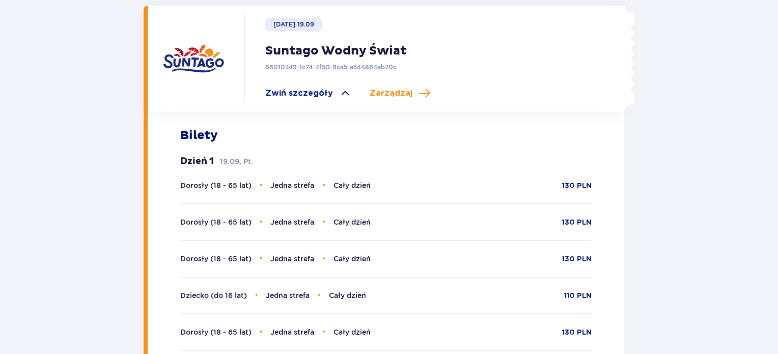
click at [190, 155] on p "Dzień 1" at bounding box center [197, 161] width 34 height 12
click at [189, 181] on span "Dorosły (18 - 65 lat)" at bounding box center [215, 185] width 71 height 8
click at [188, 218] on span "Dorosły (18 - 65 lat)" at bounding box center [215, 222] width 71 height 8
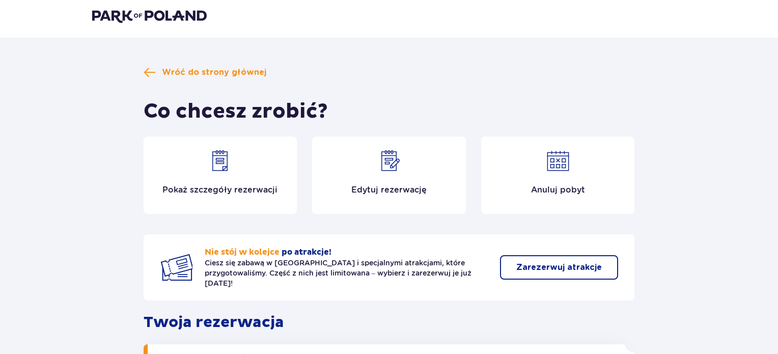
scroll to position [0, 0]
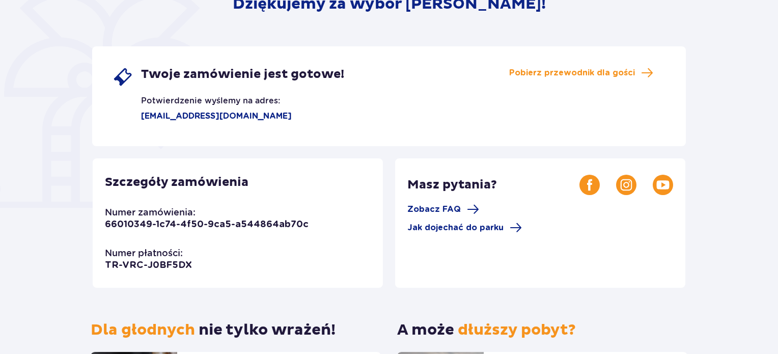
scroll to position [147, 0]
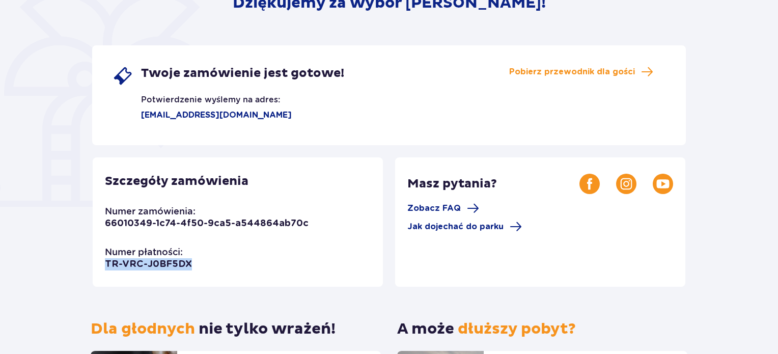
drag, startPoint x: 189, startPoint y: 267, endPoint x: 105, endPoint y: 259, distance: 83.8
click at [105, 259] on div "Szczegóły zamówienia Numer zamówienia: 66010349-1c74-4f50-9ca5-a544864ab70c Num…" at bounding box center [238, 221] width 290 height 129
copy p "TR-VRC-J0BF5DX"
